Goal: Information Seeking & Learning: Learn about a topic

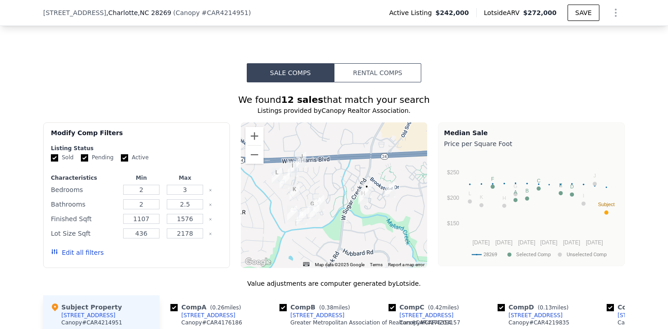
scroll to position [809, 0]
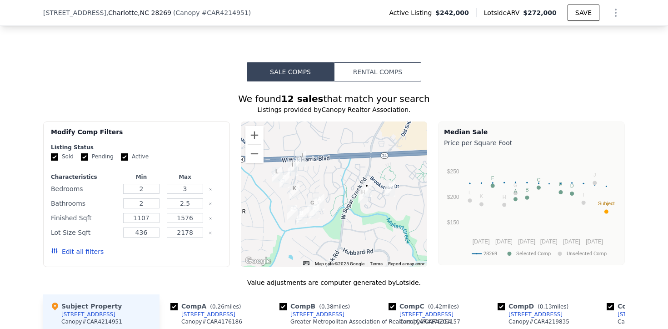
click at [351, 70] on button "Rental Comps" at bounding box center [377, 71] width 87 height 19
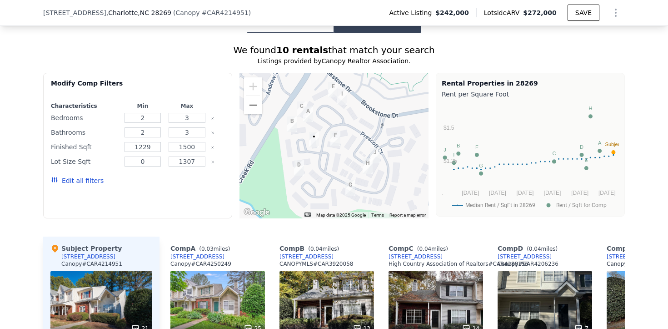
scroll to position [811, 0]
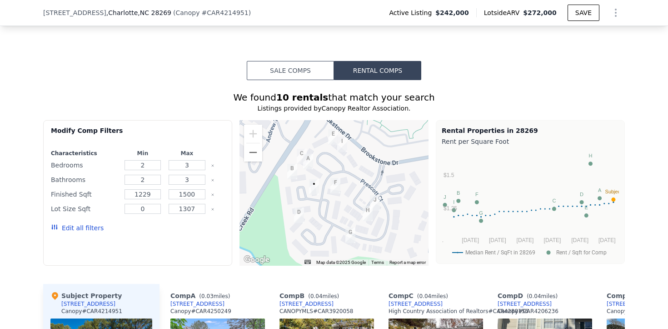
click at [305, 75] on button "Sale Comps" at bounding box center [290, 70] width 87 height 19
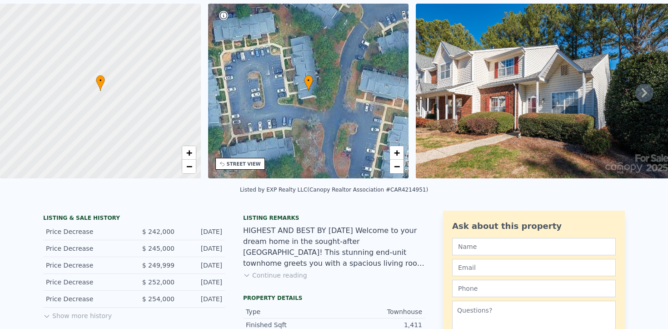
scroll to position [0, 0]
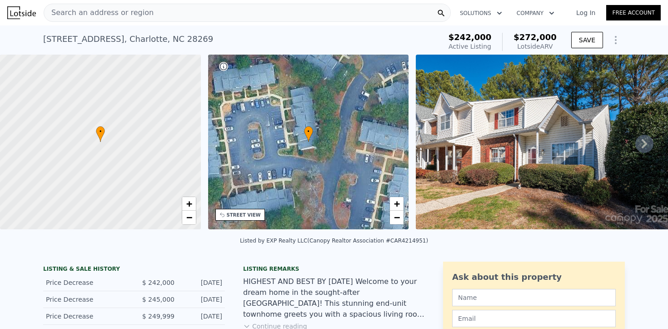
click at [169, 43] on div "5702 Prescott Ct , Charlotte , NC 28269" at bounding box center [128, 39] width 170 height 13
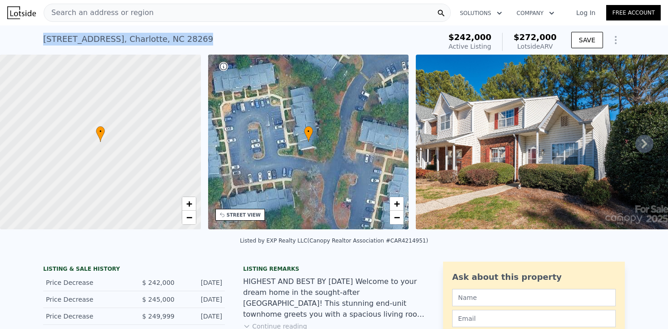
click at [169, 43] on div "5702 Prescott Ct , Charlotte , NC 28269" at bounding box center [128, 39] width 170 height 13
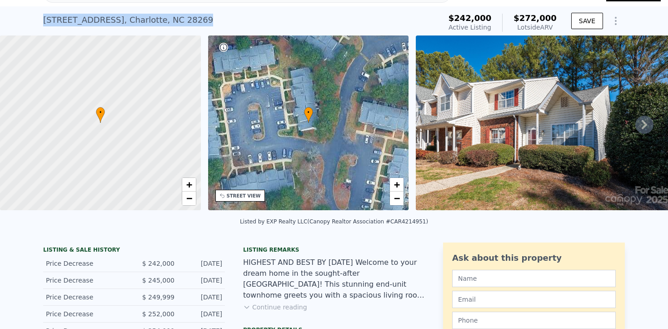
scroll to position [85, 0]
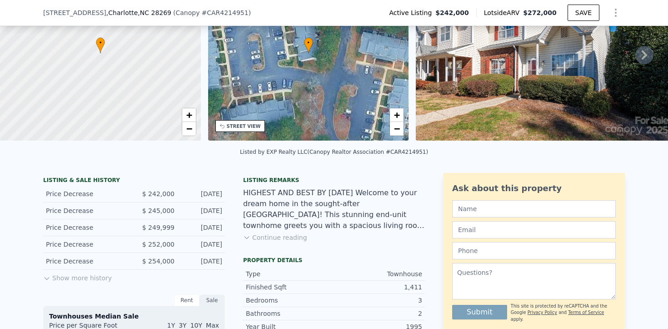
click at [252, 244] on div "Listing remarks HIGHEST AND BEST BY Sunday 6/29/2025 Welcome to your dream home…" at bounding box center [334, 214] width 182 height 76
click at [256, 239] on button "Continue reading" at bounding box center [275, 237] width 64 height 9
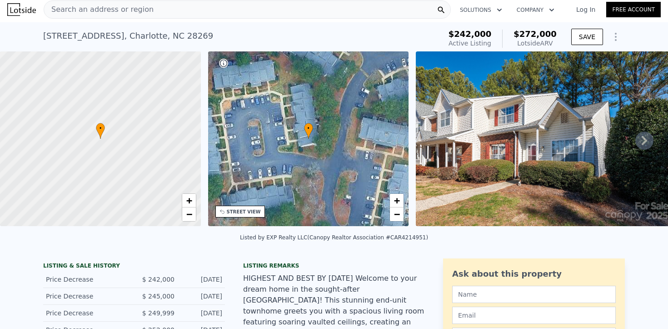
scroll to position [0, 0]
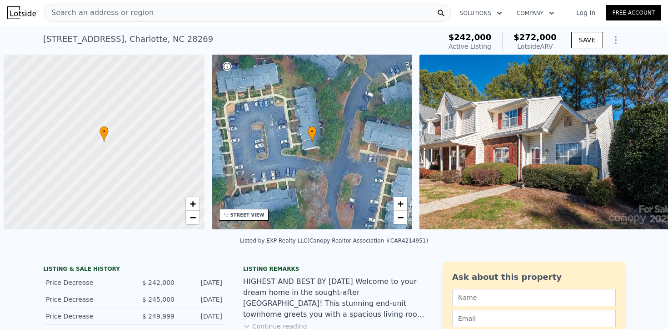
scroll to position [0, 4]
